Goal: Obtain resource: Download file/media

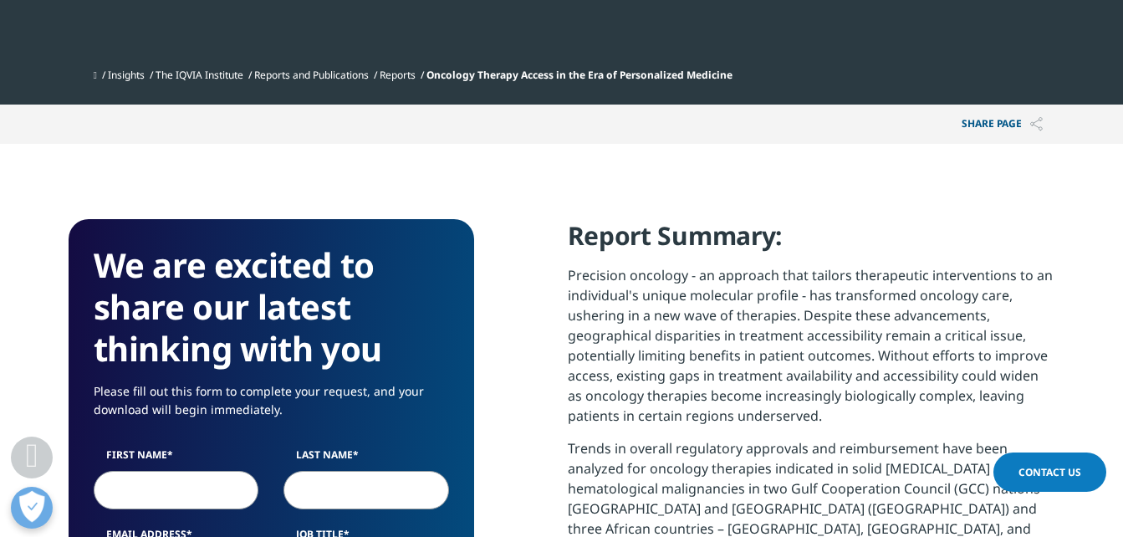
scroll to position [1072, 0]
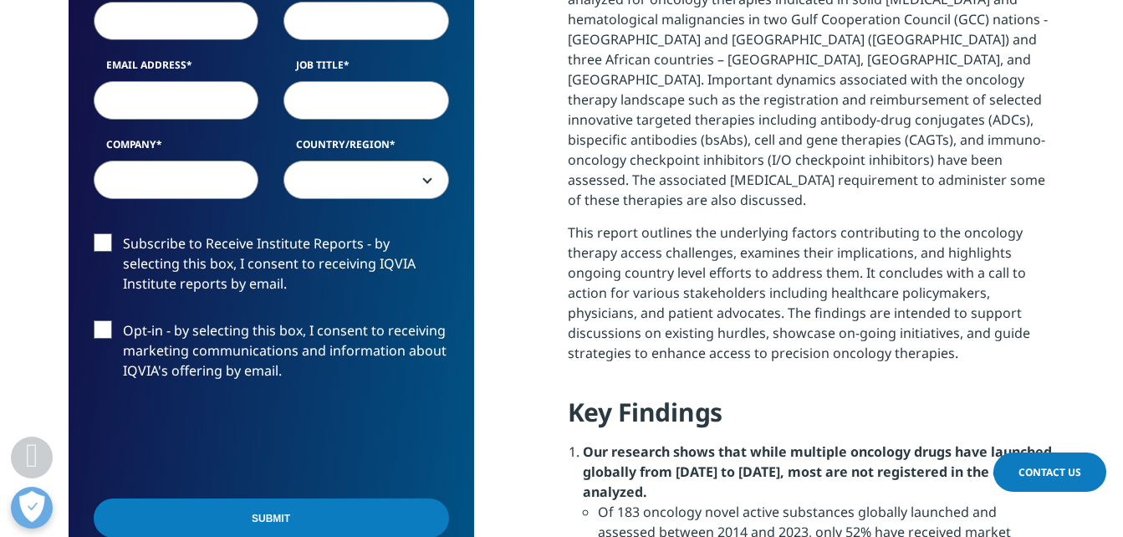
click at [191, 25] on input "First Name" at bounding box center [177, 21] width 166 height 38
type input "[PERSON_NAME]"
type input "[EMAIL_ADDRESS][DOMAIN_NAME]"
type input "Pharmacist"
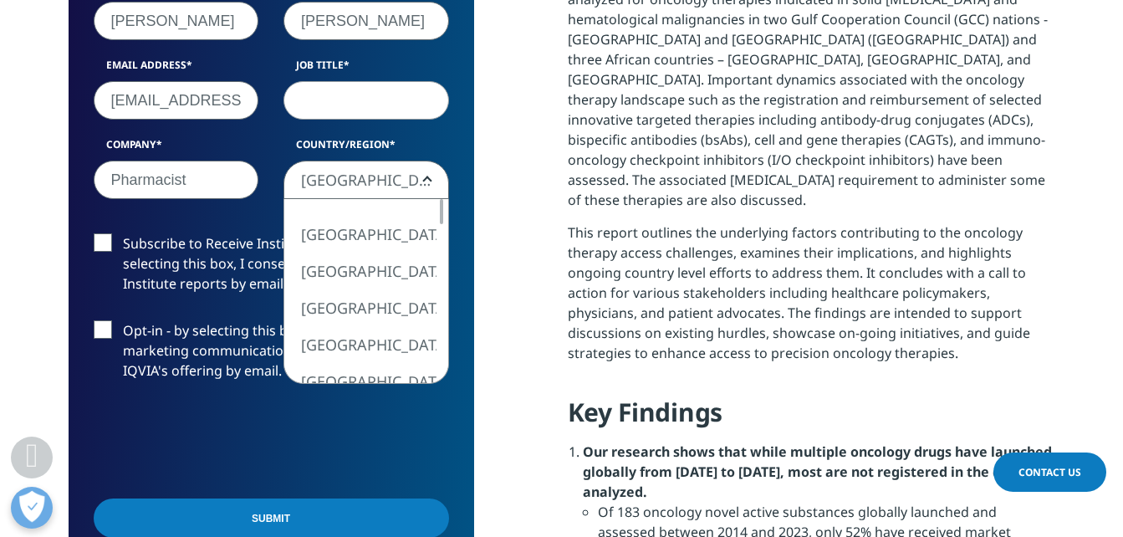
click at [364, 171] on span "[GEOGRAPHIC_DATA]" at bounding box center [366, 180] width 164 height 38
select select "[GEOGRAPHIC_DATA]"
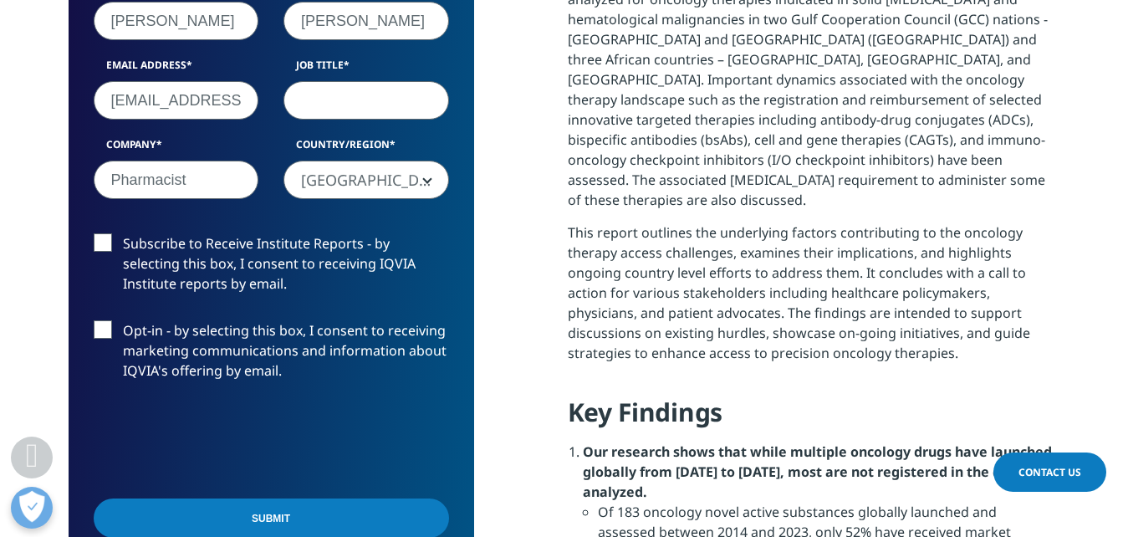
click at [315, 113] on input "Job Title" at bounding box center [366, 100] width 166 height 38
type input "Pharmacist"
click at [105, 242] on label "Subscribe to Receive Institute Reports - by selecting this box, I consent to re…" at bounding box center [271, 267] width 355 height 69
click at [123, 233] on input "Subscribe to Receive Institute Reports - by selecting this box, I consent to re…" at bounding box center [123, 233] width 0 height 0
click at [100, 332] on label "Opt-in - by selecting this box, I consent to receiving marketing communications…" at bounding box center [271, 354] width 355 height 69
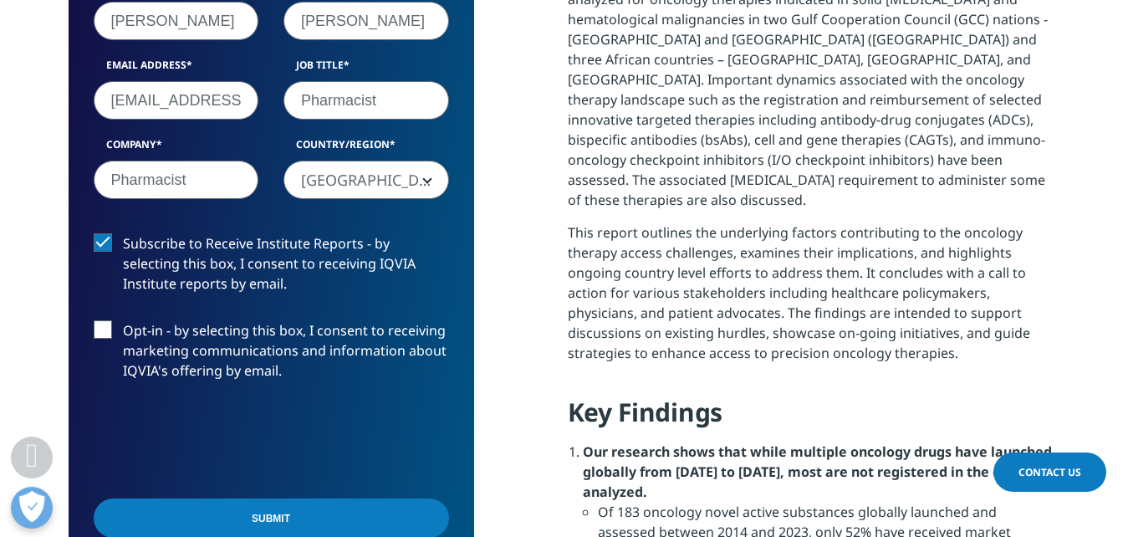
click at [123, 320] on input "Opt-in - by selecting this box, I consent to receiving marketing communications…" at bounding box center [123, 320] width 0 height 0
click at [236, 511] on input "Submit" at bounding box center [271, 517] width 355 height 39
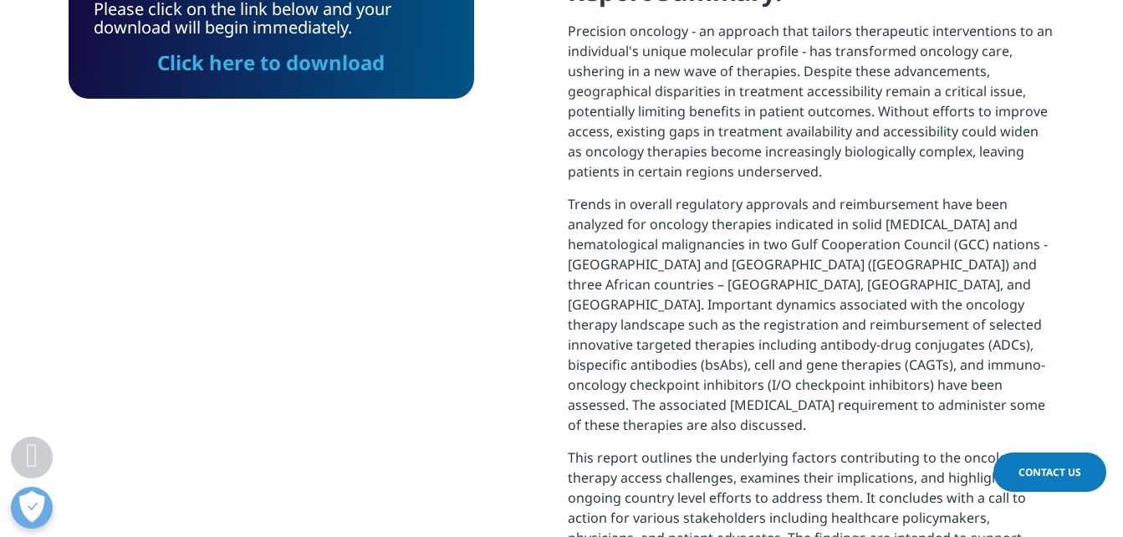
scroll to position [124, 406]
click at [366, 64] on link "Click here to download" at bounding box center [270, 63] width 227 height 28
